Goal: Task Accomplishment & Management: Use online tool/utility

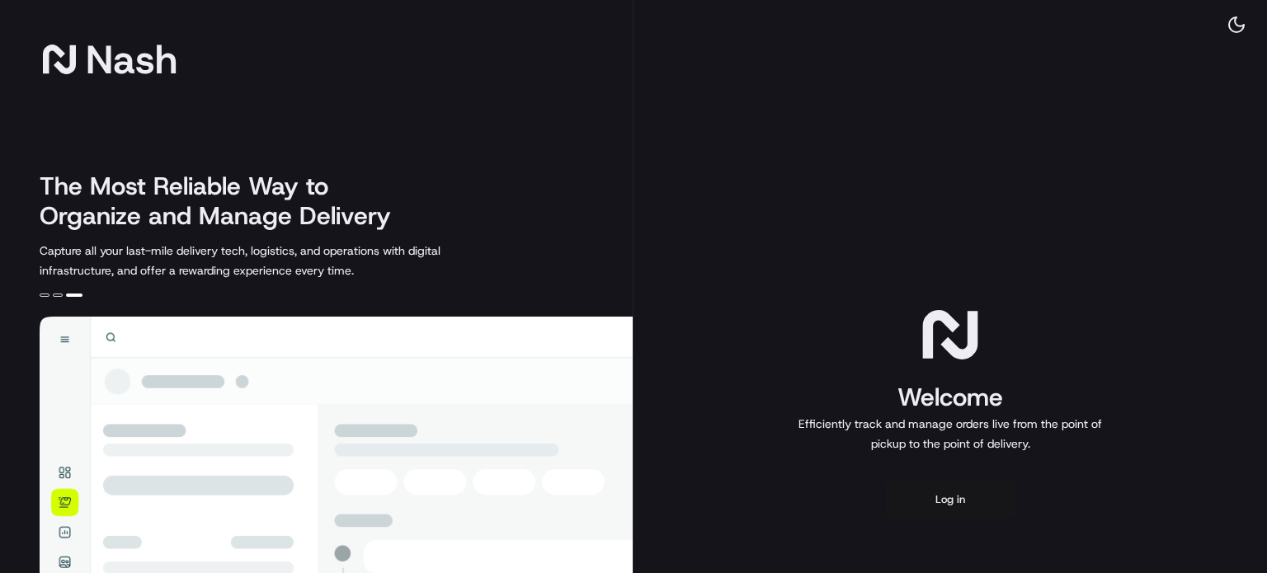
click at [957, 498] on button "Log in" at bounding box center [950, 500] width 132 height 40
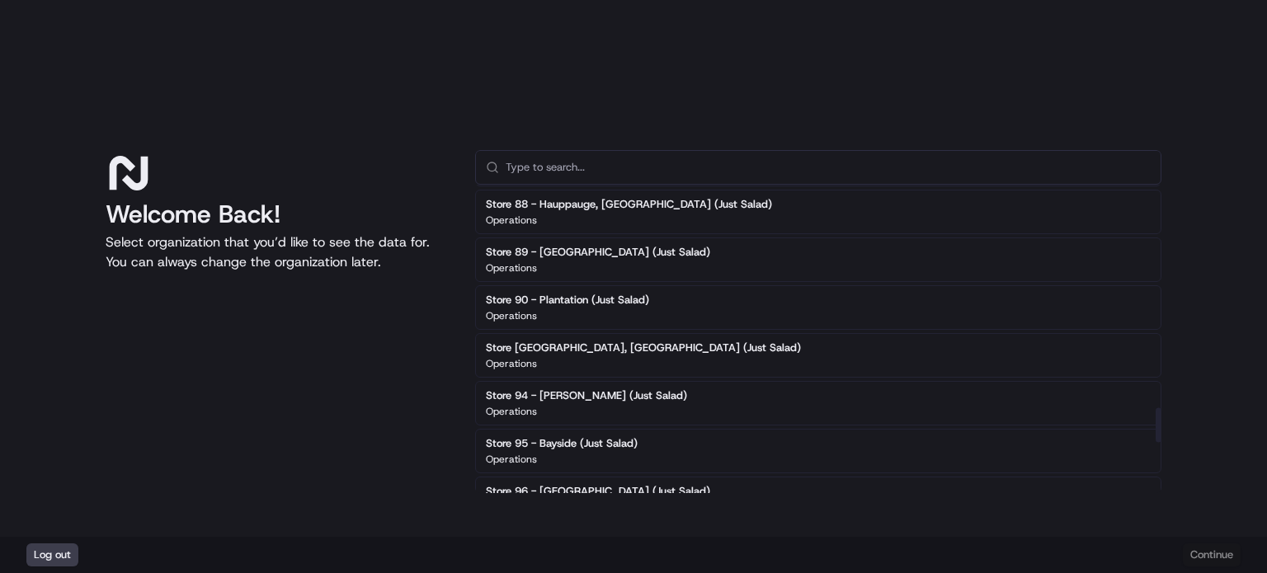
scroll to position [1981, 0]
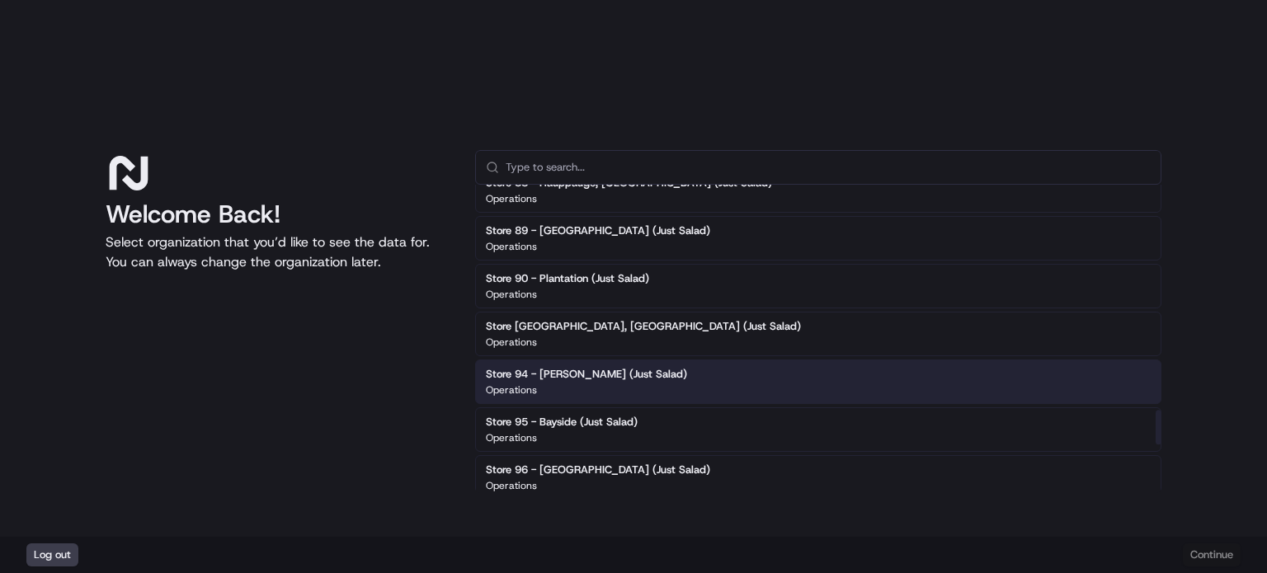
click at [680, 360] on div "Store 94 - Clifton (Just Salad) Operations" at bounding box center [818, 382] width 686 height 45
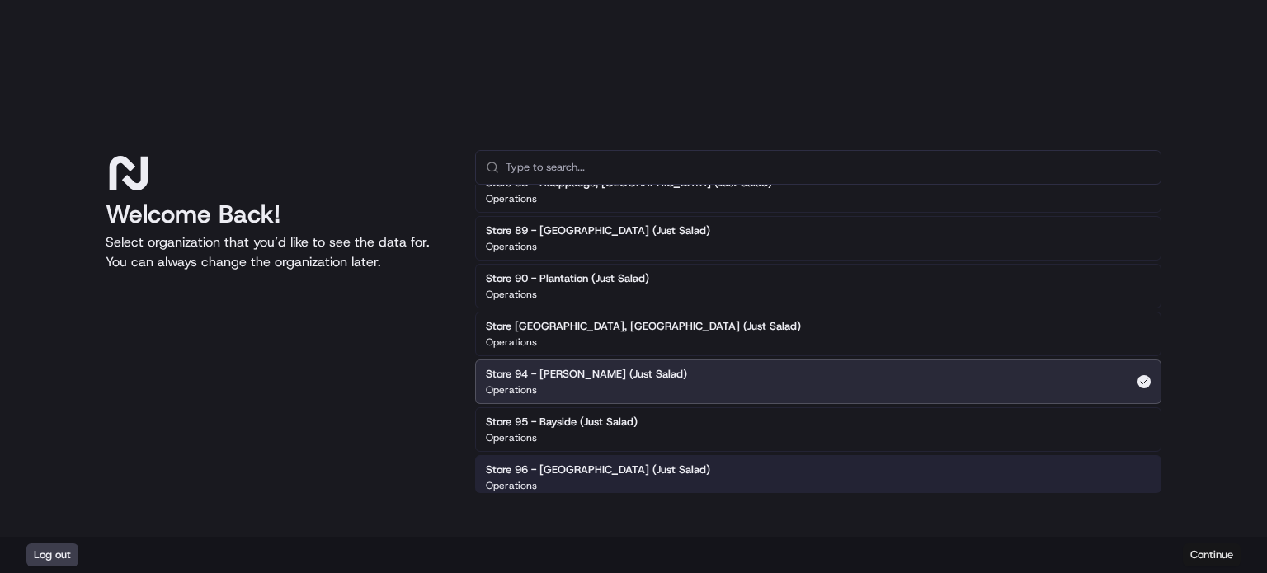
click at [1204, 552] on button "Continue" at bounding box center [1212, 555] width 58 height 23
